Goal: Task Accomplishment & Management: Use online tool/utility

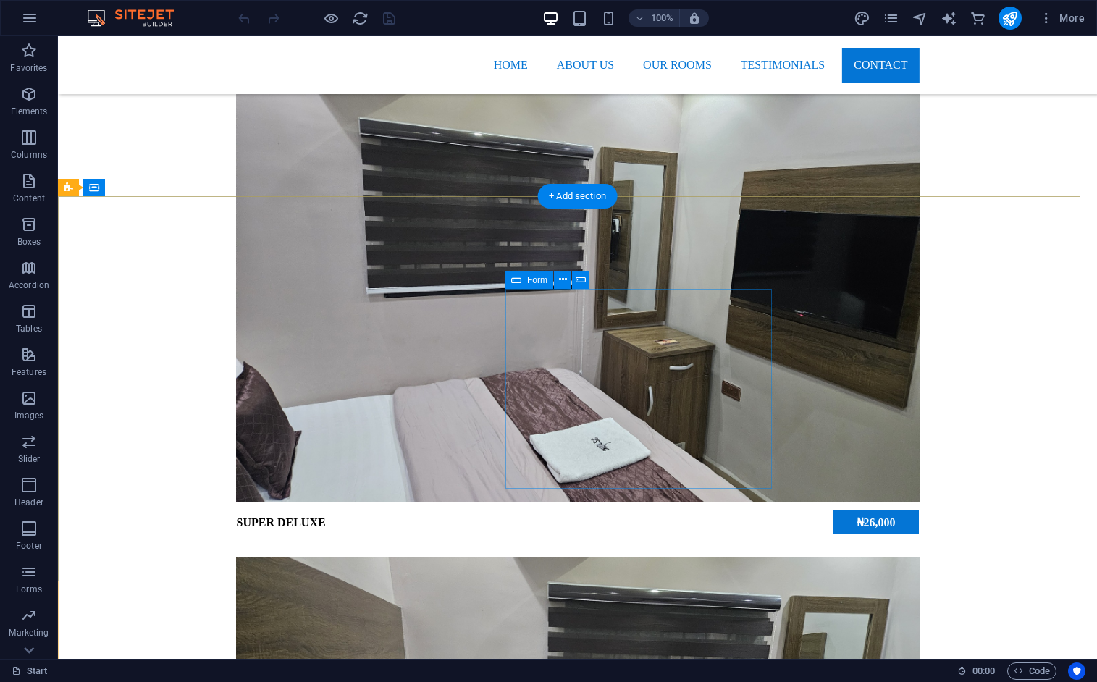
scroll to position [2906, 0]
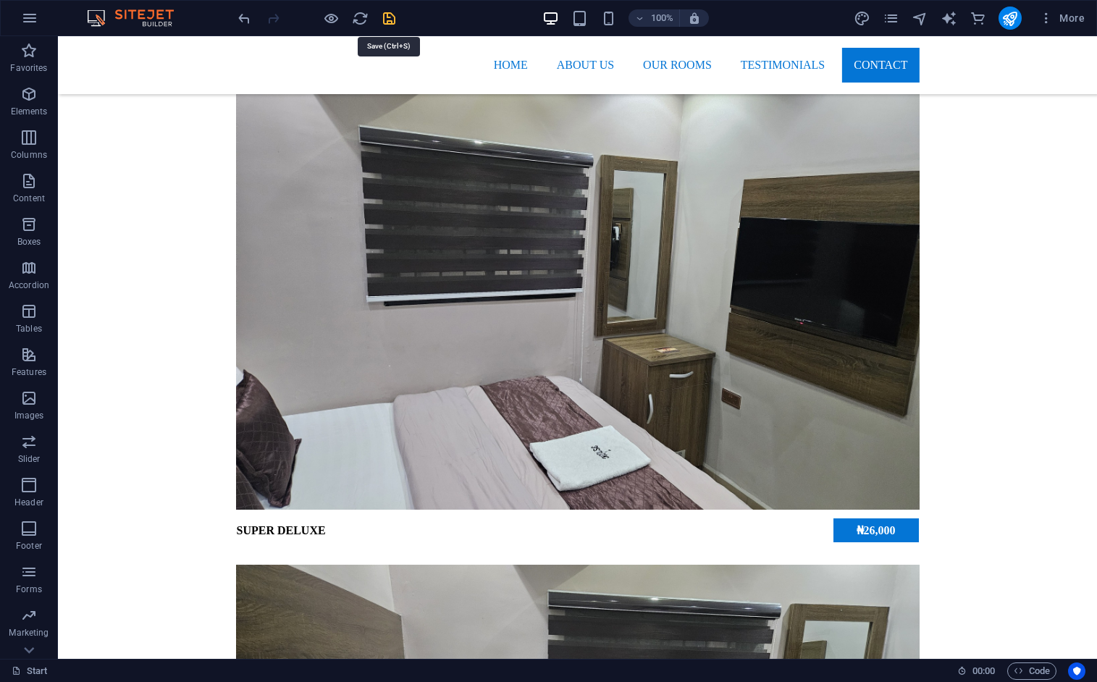
click at [391, 20] on icon "save" at bounding box center [389, 18] width 17 height 17
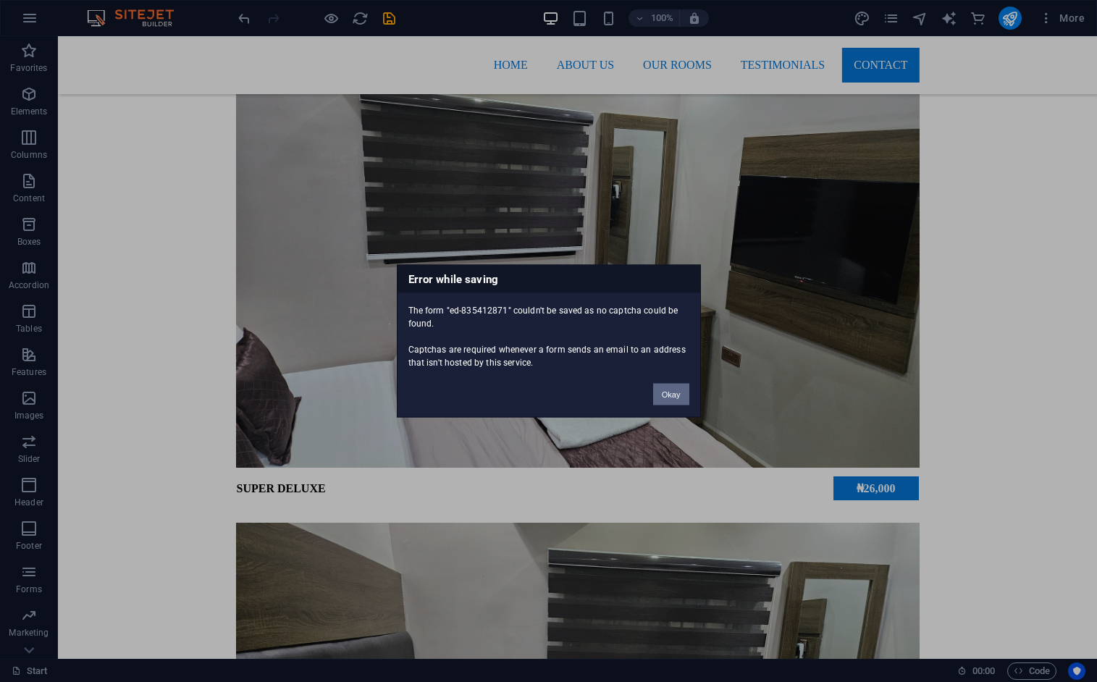
click at [673, 394] on button "Okay" at bounding box center [671, 395] width 36 height 22
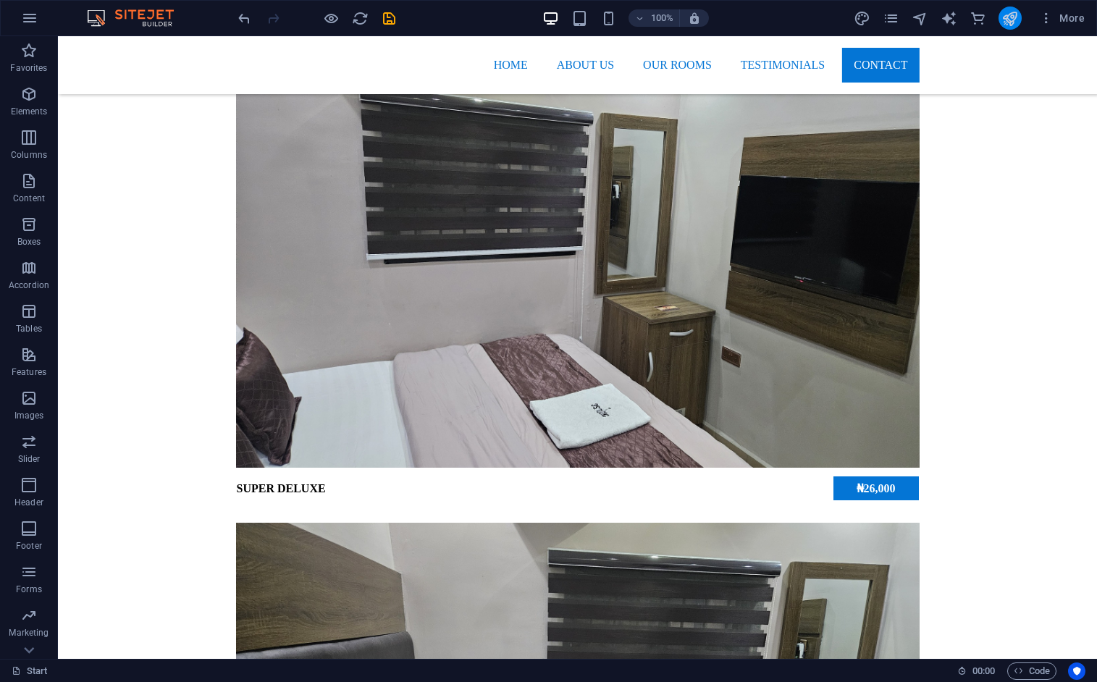
click at [1012, 7] on button "publish" at bounding box center [1010, 18] width 23 height 23
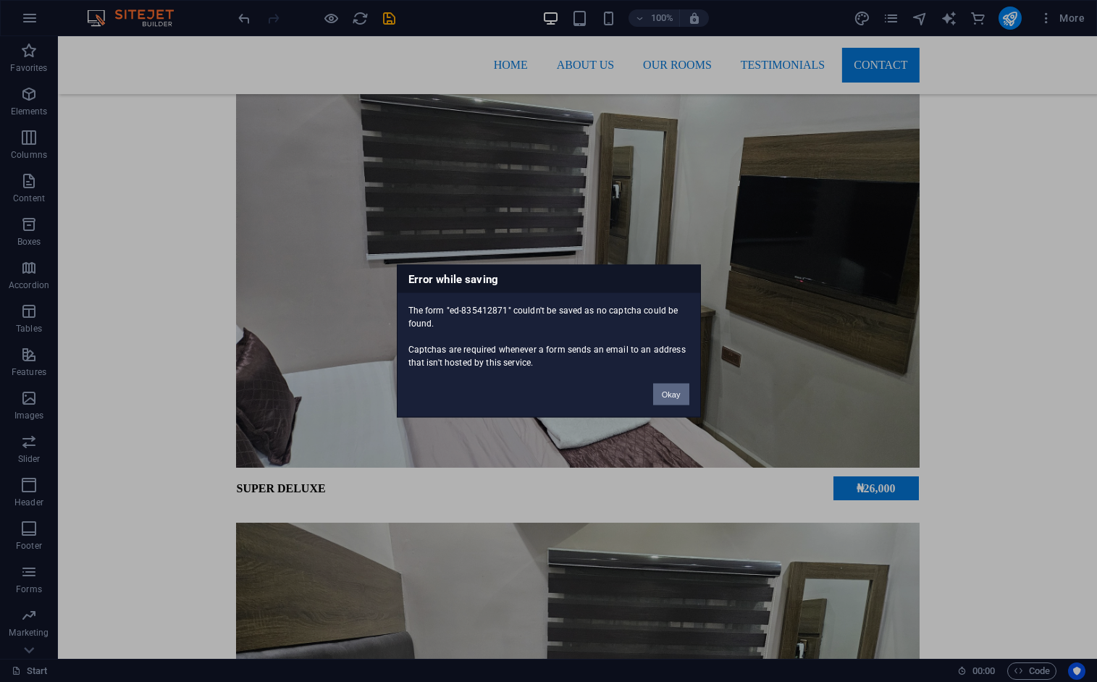
click at [669, 393] on button "Okay" at bounding box center [671, 395] width 36 height 22
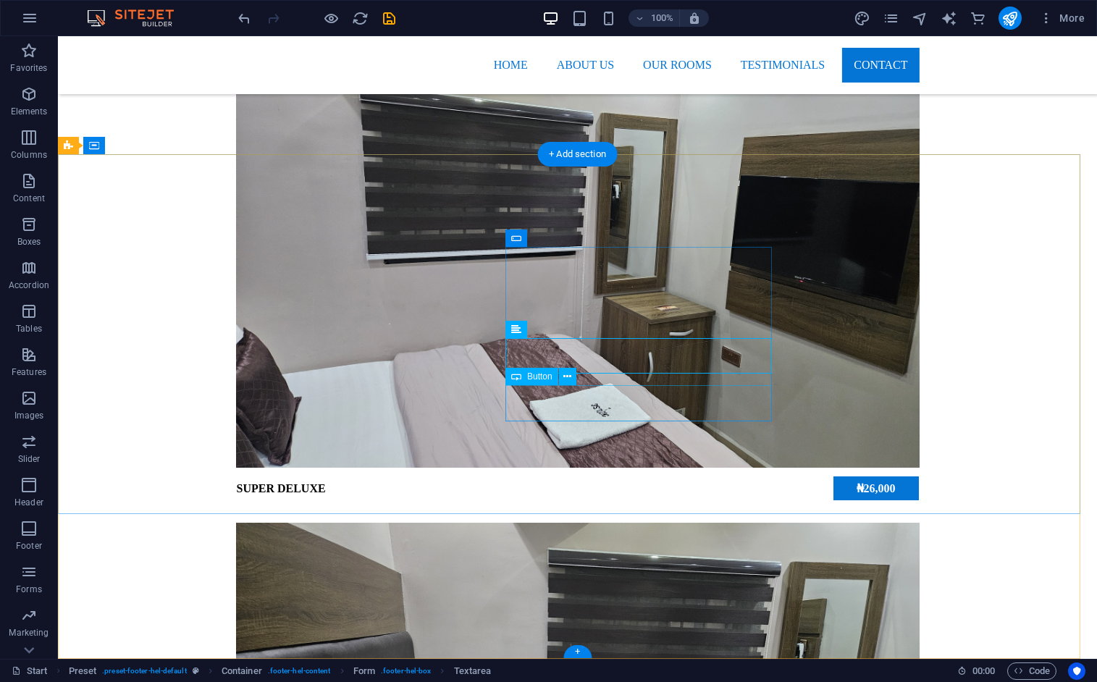
click at [563, 373] on icon at bounding box center [567, 376] width 8 height 15
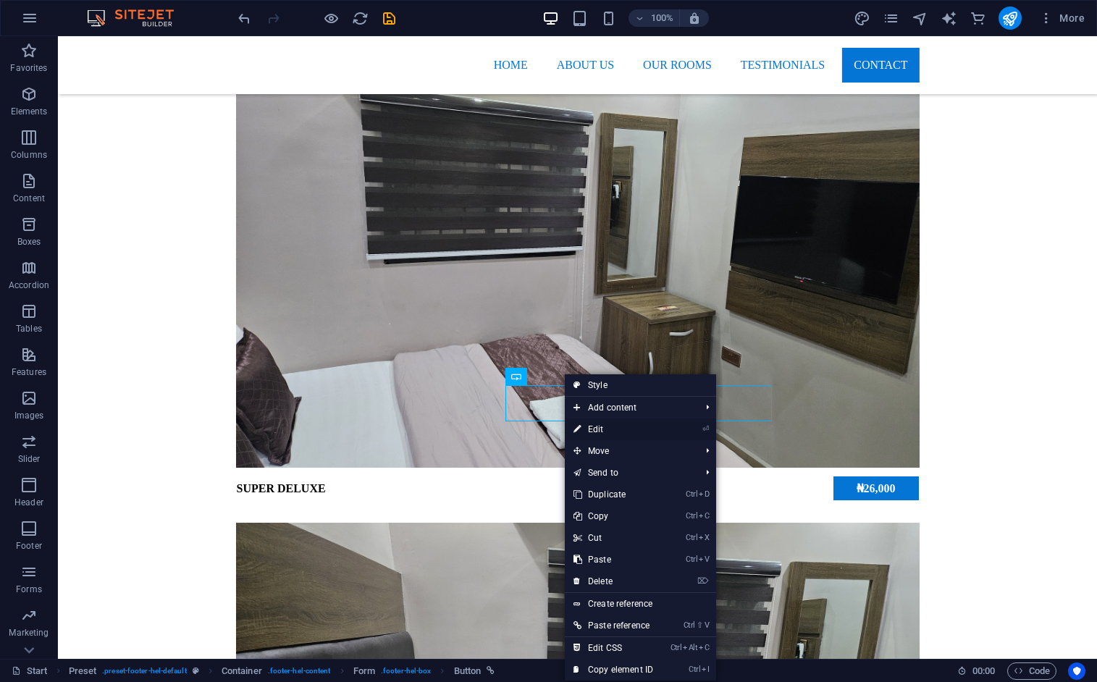
click at [626, 423] on link "⏎ Edit" at bounding box center [613, 430] width 97 height 22
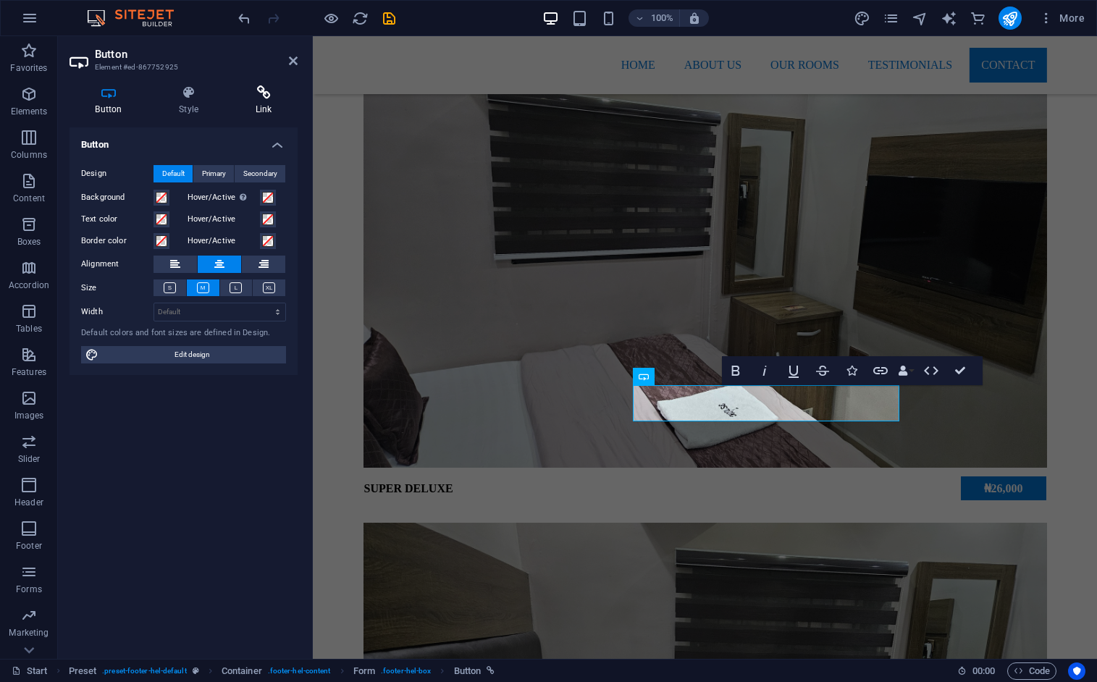
click at [251, 91] on icon at bounding box center [264, 92] width 68 height 14
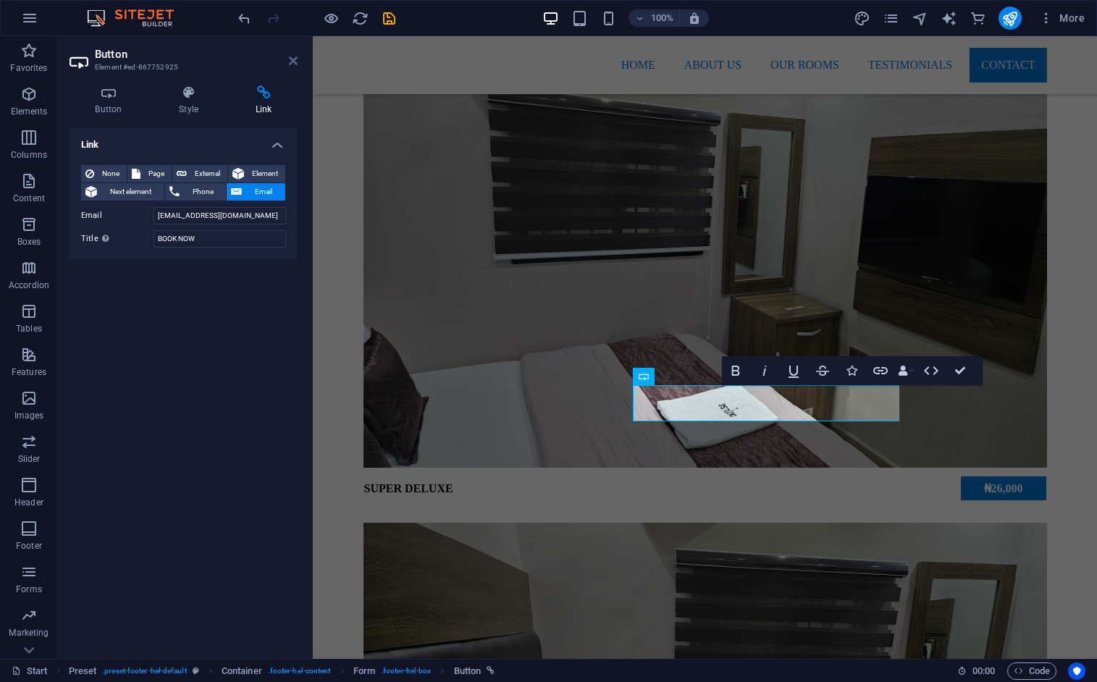
click at [294, 63] on icon at bounding box center [293, 61] width 9 height 12
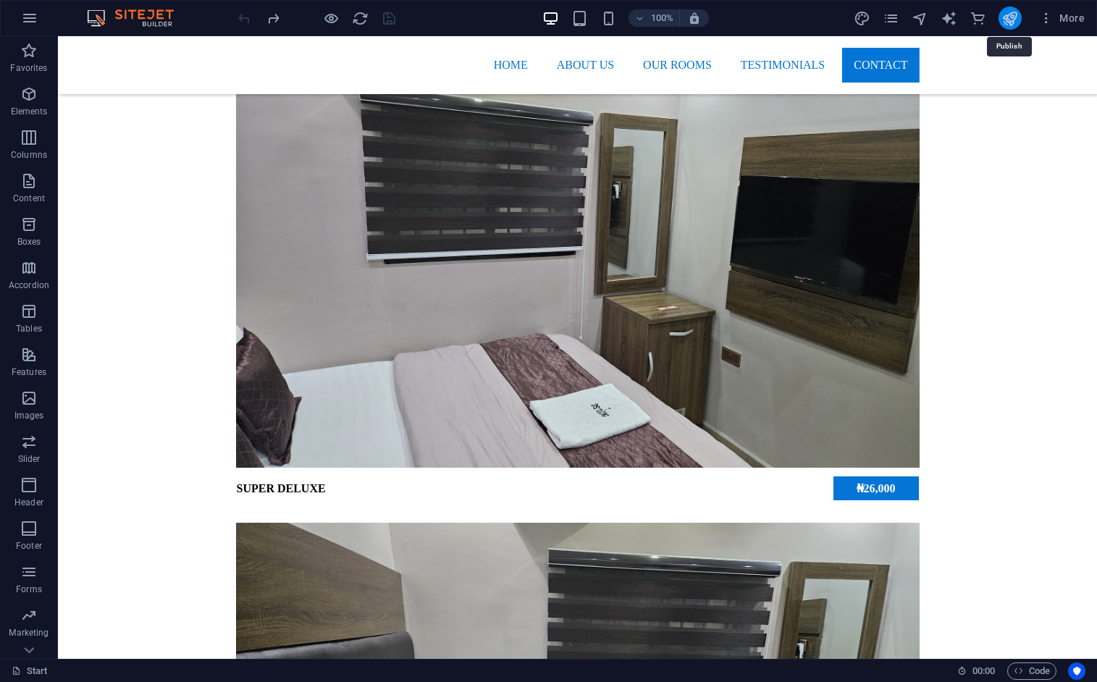
click at [1012, 20] on icon "publish" at bounding box center [1010, 18] width 17 height 17
click at [1009, 18] on icon "publish" at bounding box center [1010, 18] width 17 height 17
